Goal: Navigation & Orientation: Find specific page/section

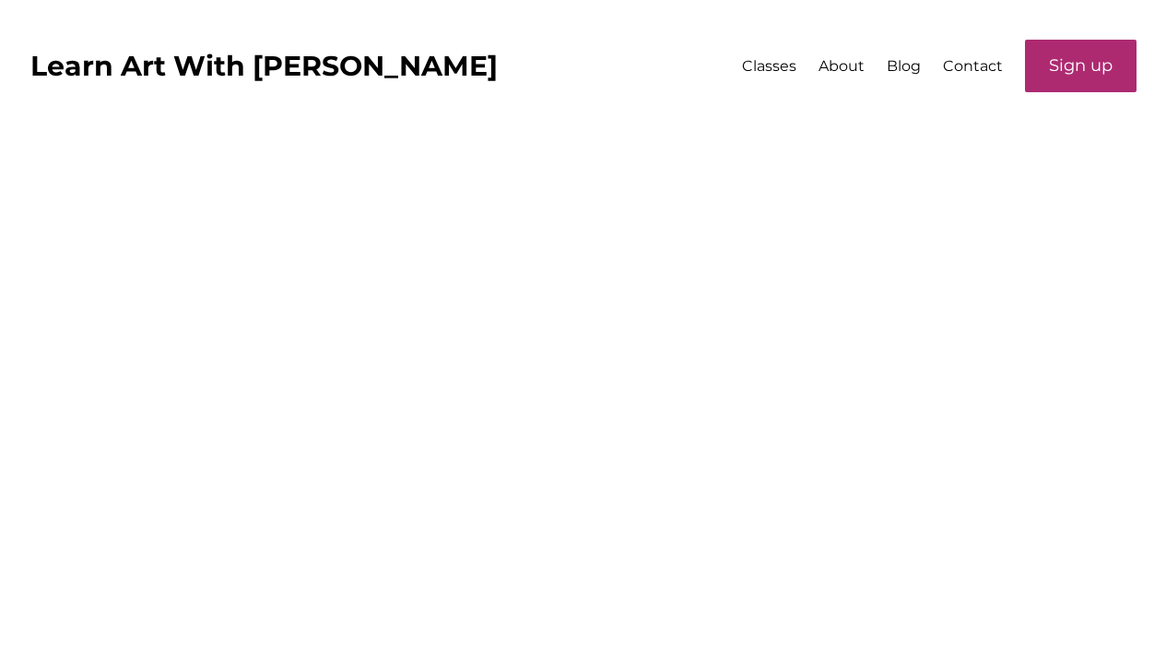
scroll to position [1508, 0]
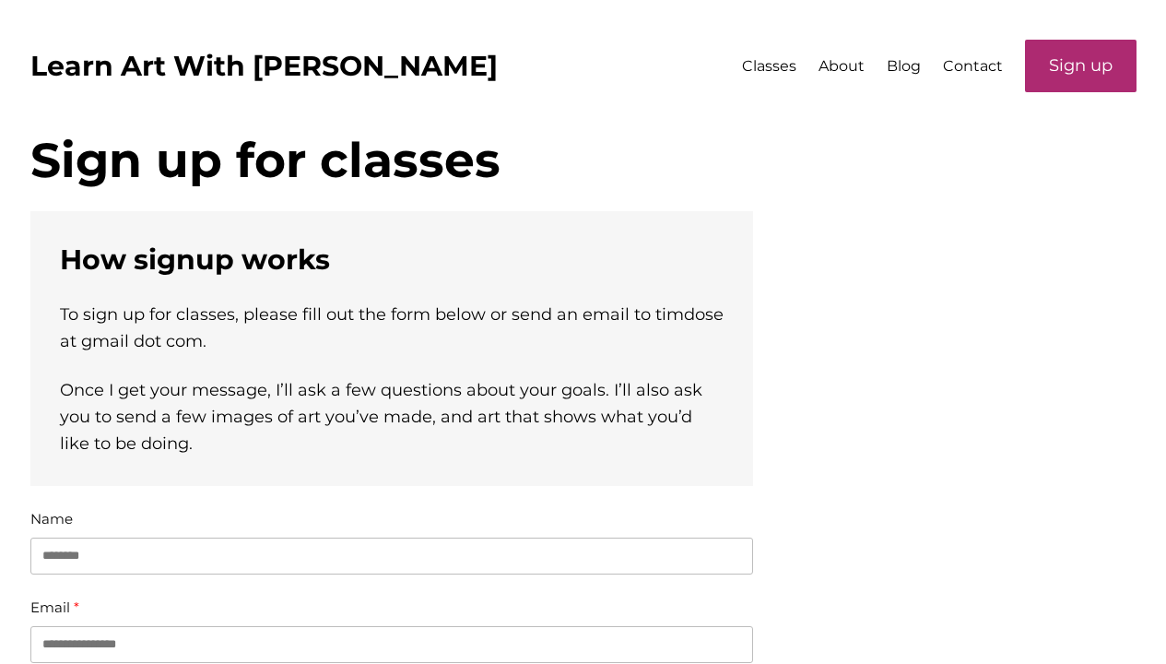
scroll to position [728, 0]
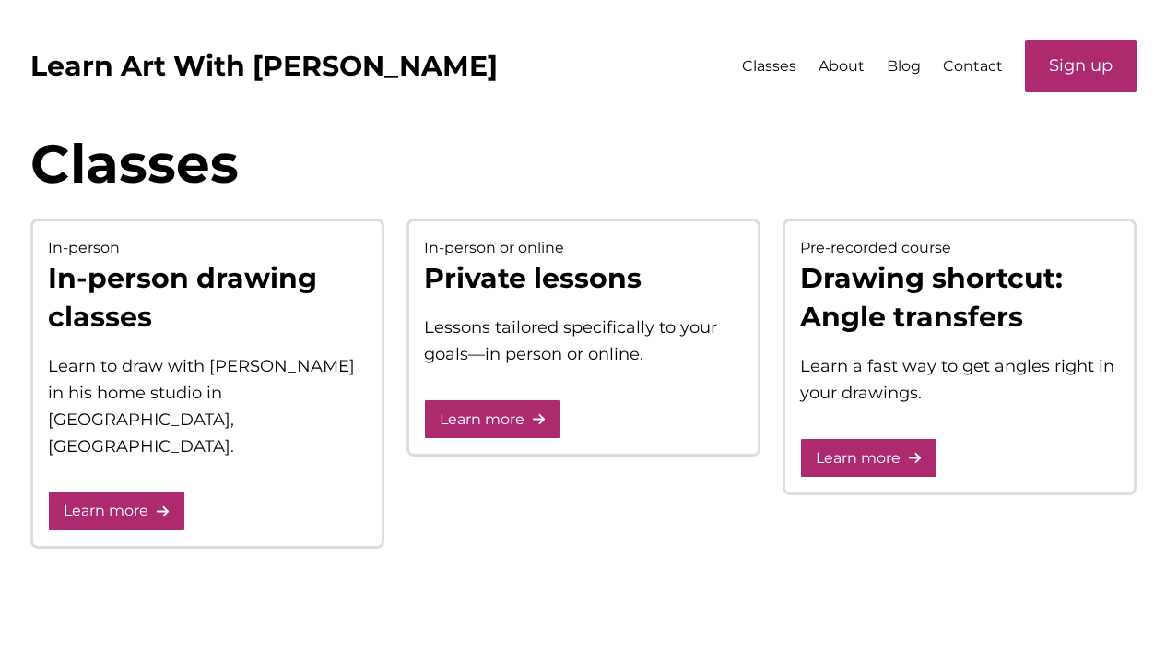
scroll to position [100, 0]
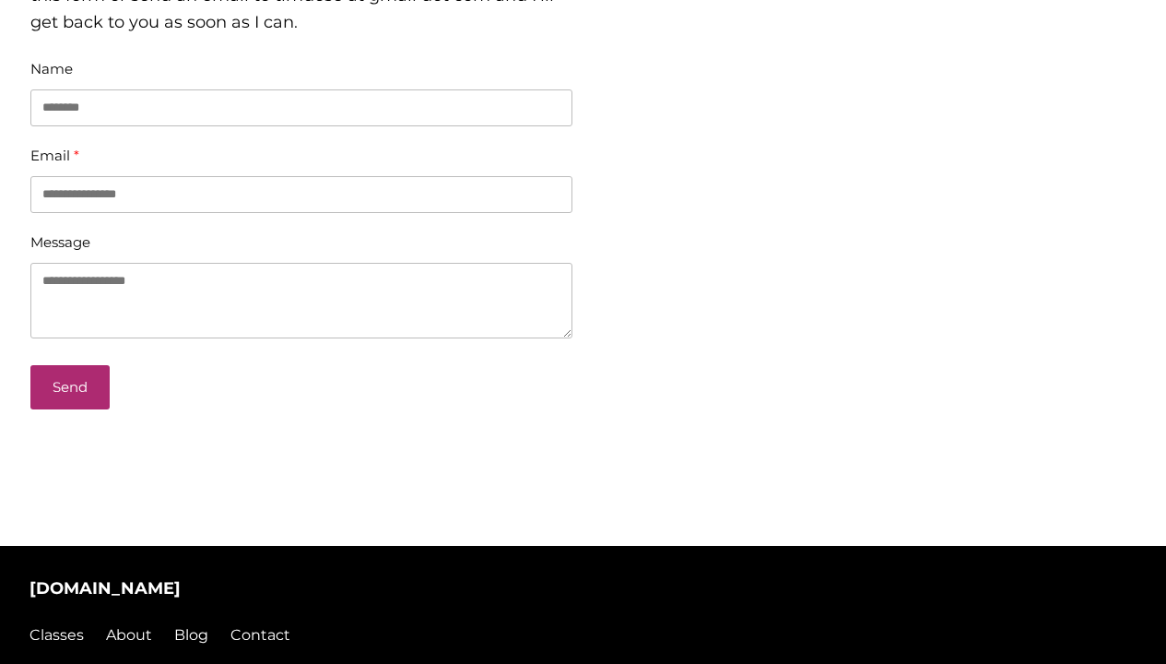
scroll to position [255, 0]
